Goal: Task Accomplishment & Management: Use online tool/utility

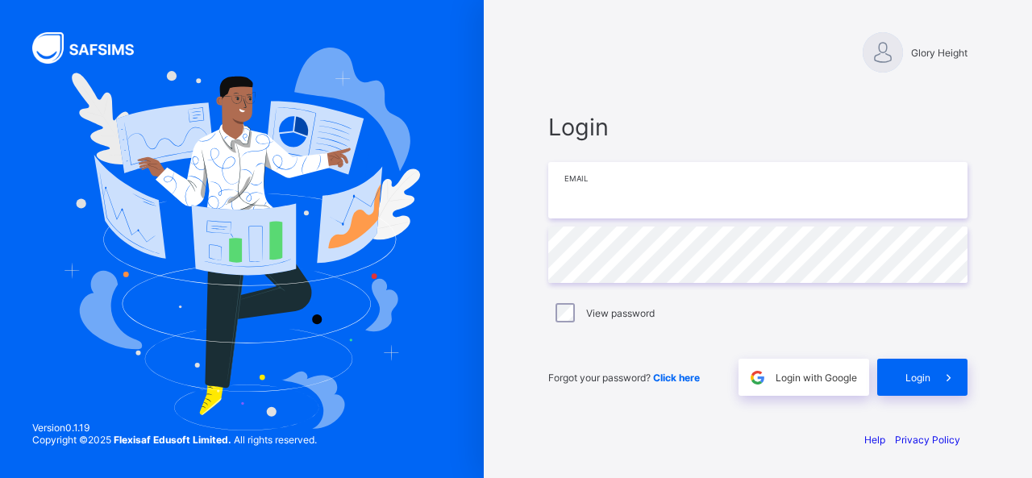
click at [695, 176] on input "email" at bounding box center [757, 190] width 419 height 56
type input "**********"
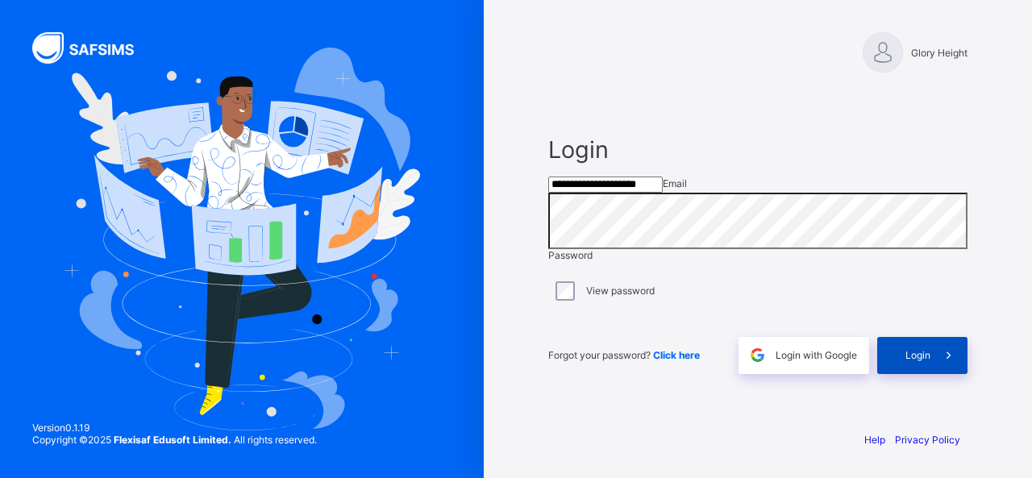
click at [916, 374] on div "Login" at bounding box center [922, 355] width 90 height 37
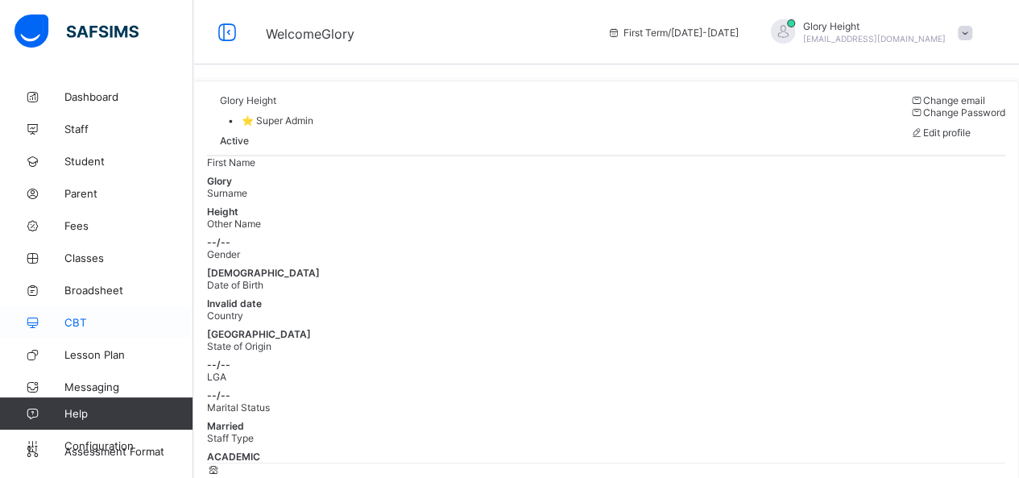
click at [113, 326] on span "CBT" at bounding box center [128, 322] width 129 height 13
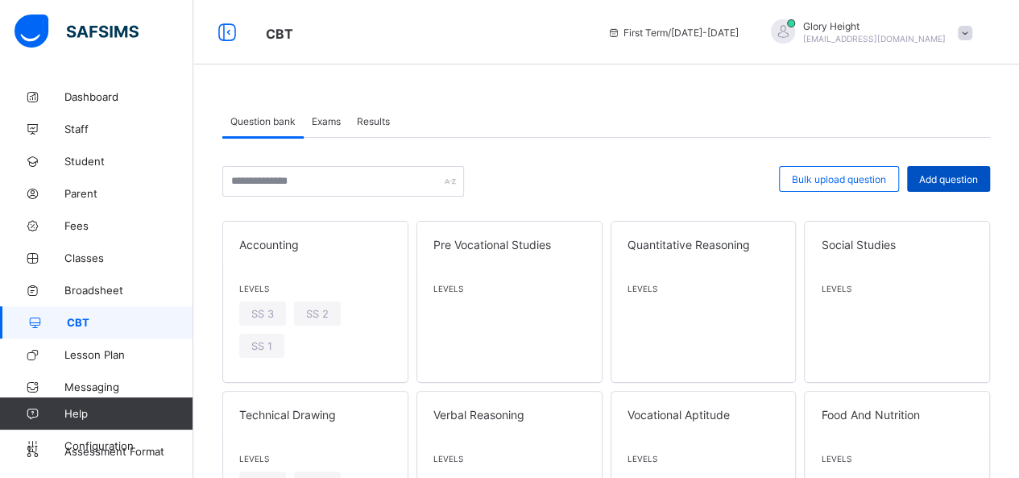
click at [941, 176] on span "Add question" at bounding box center [949, 179] width 59 height 12
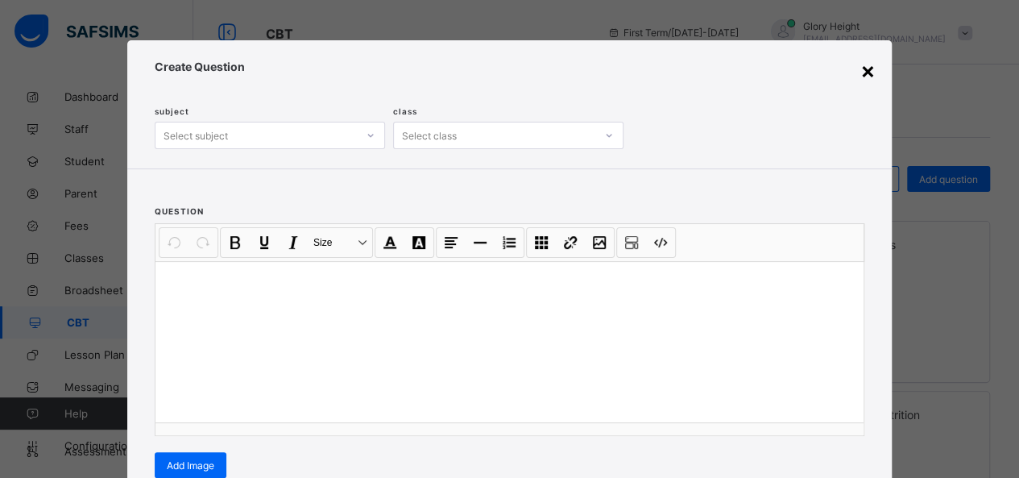
click at [861, 72] on div "×" at bounding box center [868, 69] width 15 height 27
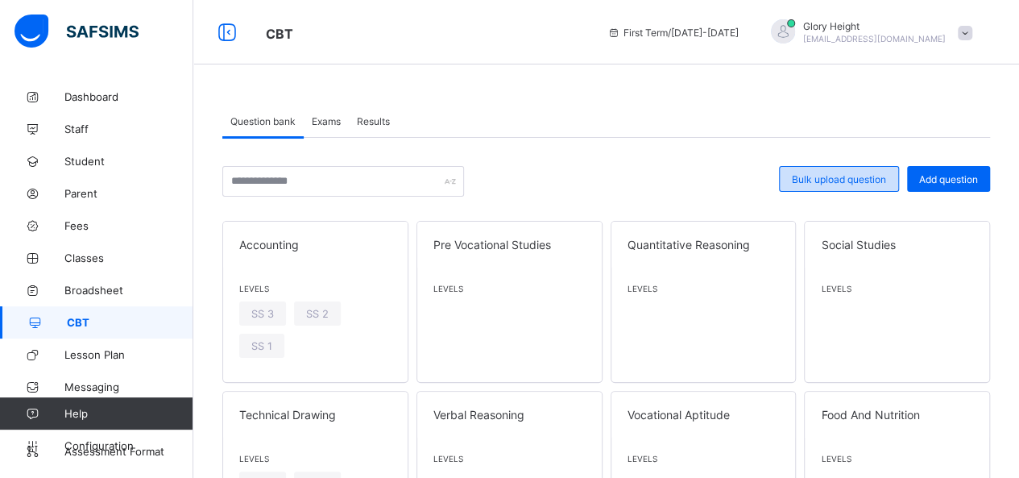
click at [863, 184] on span "Bulk upload question" at bounding box center [839, 179] width 94 height 12
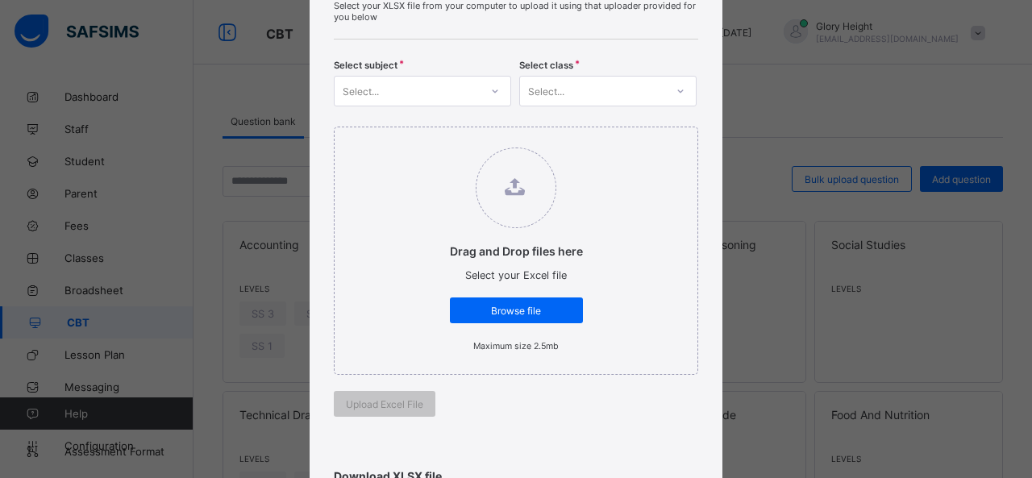
scroll to position [135, 0]
click at [497, 297] on div "Browse file" at bounding box center [516, 310] width 133 height 26
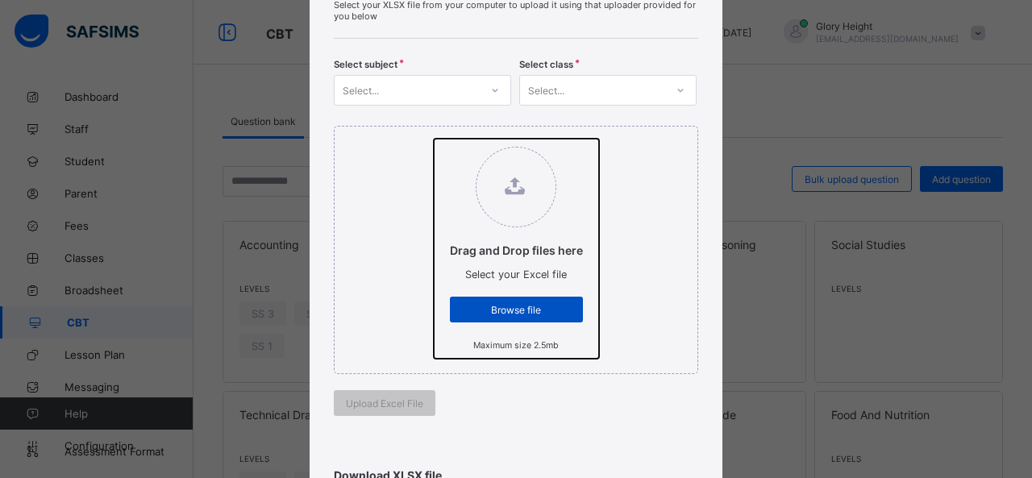
click at [434, 139] on input "Drag and Drop files here Select your Excel file Browse file Maximum size 2.5mb" at bounding box center [434, 139] width 0 height 0
type input "**********"
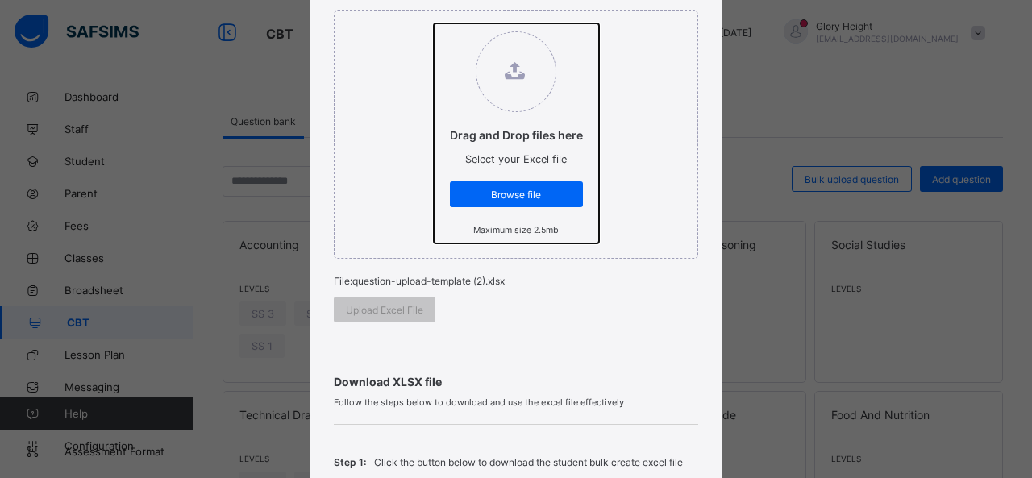
scroll to position [251, 0]
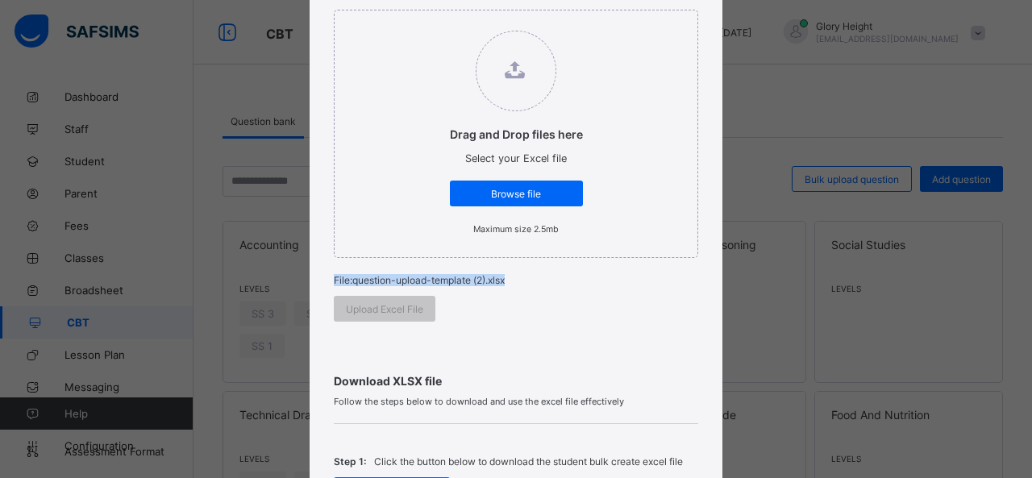
drag, startPoint x: 326, startPoint y: 267, endPoint x: 524, endPoint y: 272, distance: 198.3
click at [524, 272] on div "Bulk Upload Question Upload XLSX File Select your XLSX file from your computer …" at bounding box center [515, 309] width 413 height 1040
copy p "File: question-upload-template (2).xlsx"
